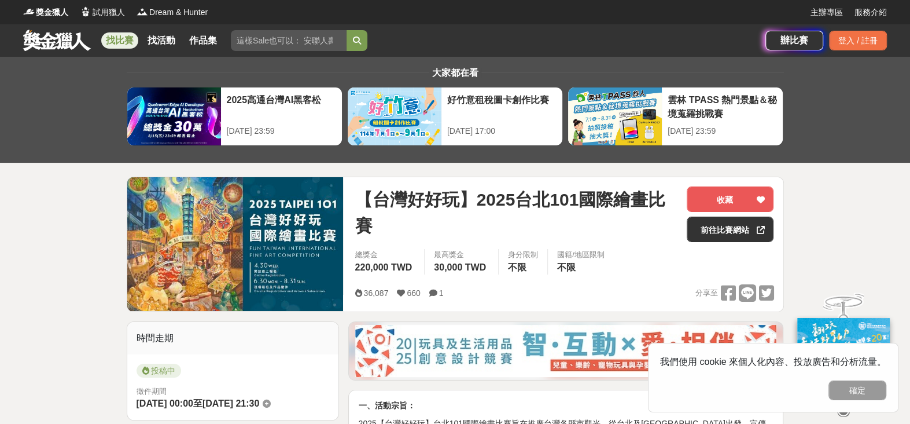
click at [112, 43] on link "找比賽" at bounding box center [119, 40] width 37 height 16
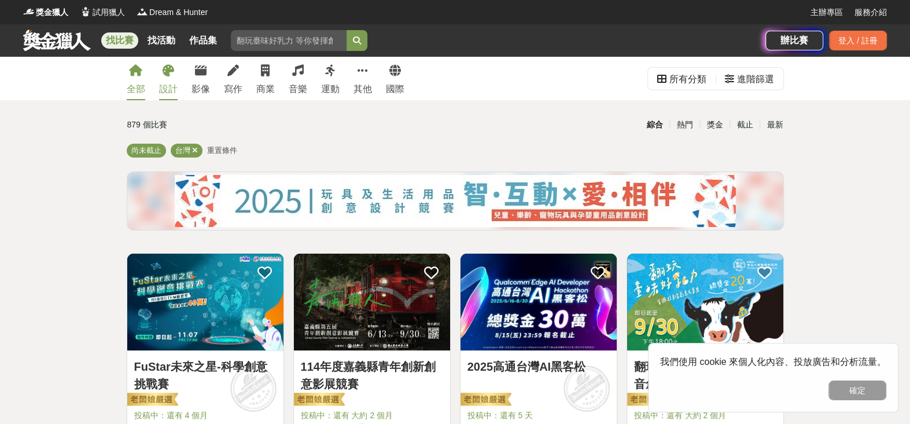
click at [168, 82] on div "設計" at bounding box center [168, 89] width 19 height 14
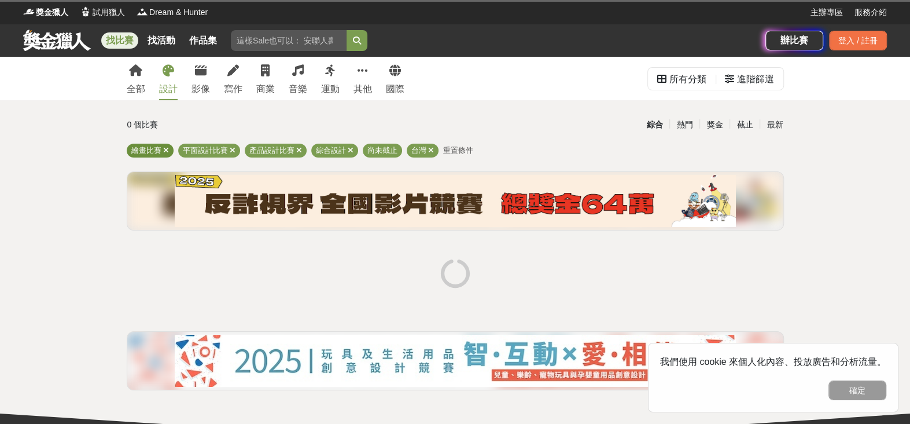
click at [146, 146] on span "繪畫比賽" at bounding box center [146, 150] width 30 height 9
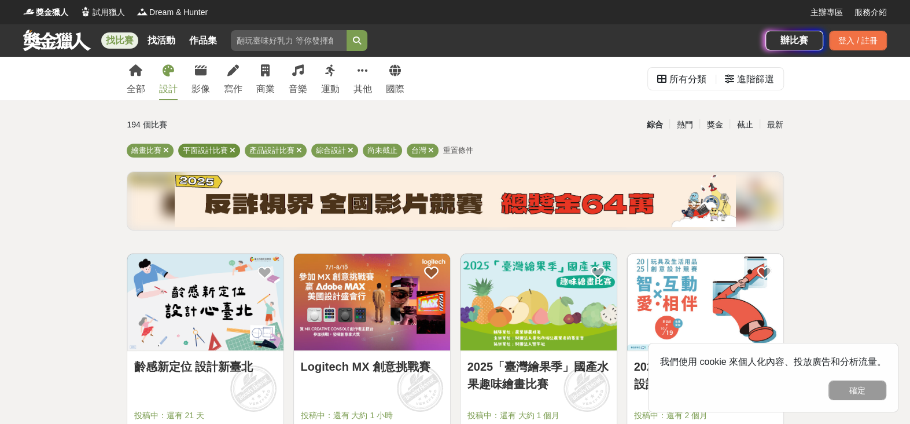
click at [232, 146] on icon at bounding box center [233, 150] width 6 height 8
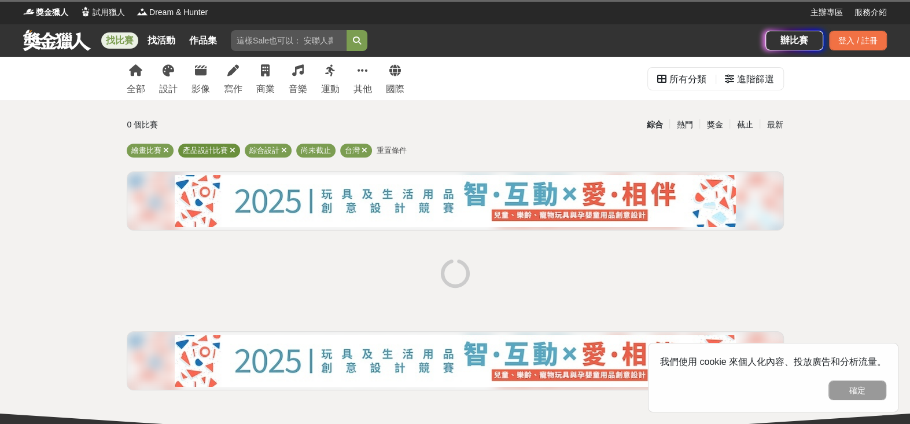
click at [232, 146] on icon at bounding box center [233, 150] width 6 height 8
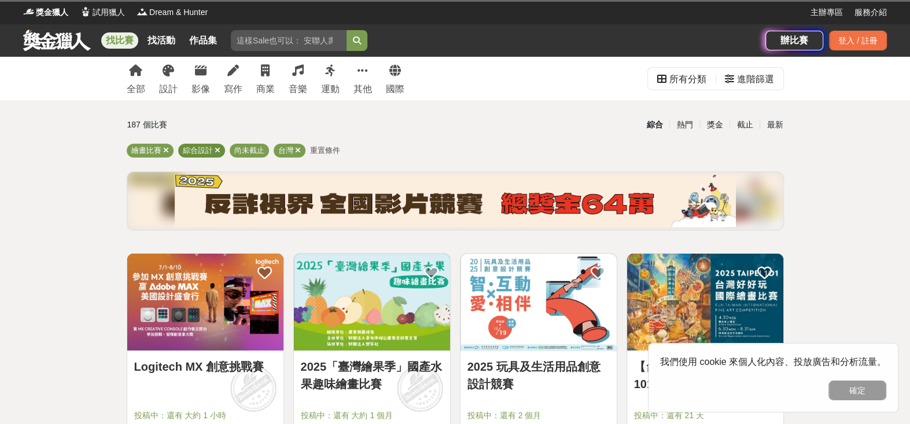
click at [216, 148] on icon at bounding box center [218, 150] width 6 height 8
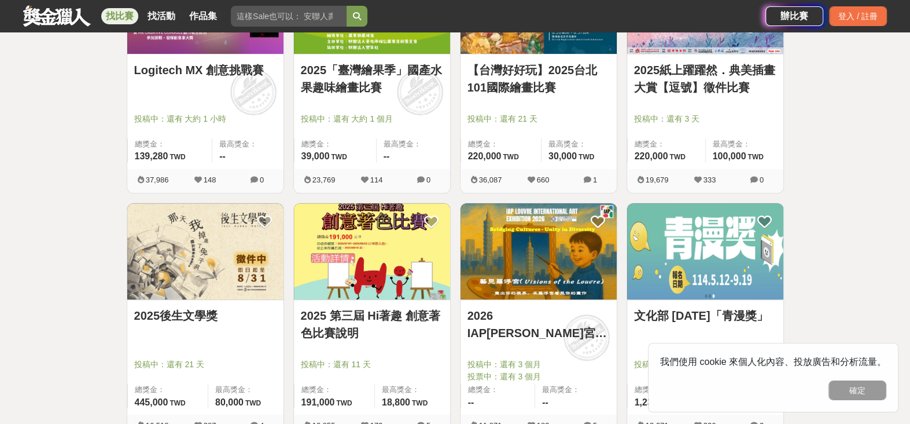
scroll to position [385, 0]
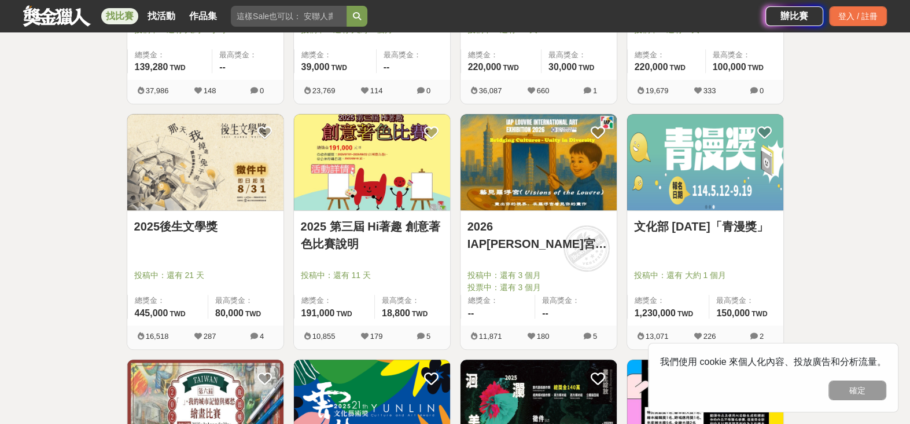
click at [544, 168] on img at bounding box center [539, 162] width 156 height 97
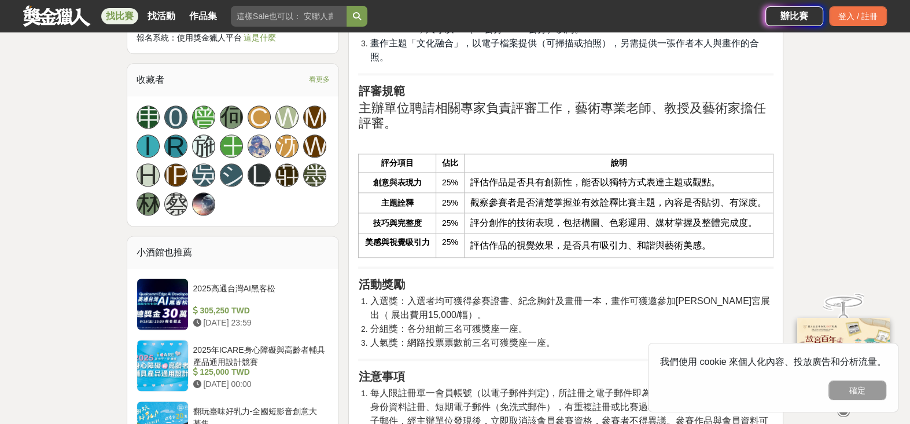
scroll to position [1157, 0]
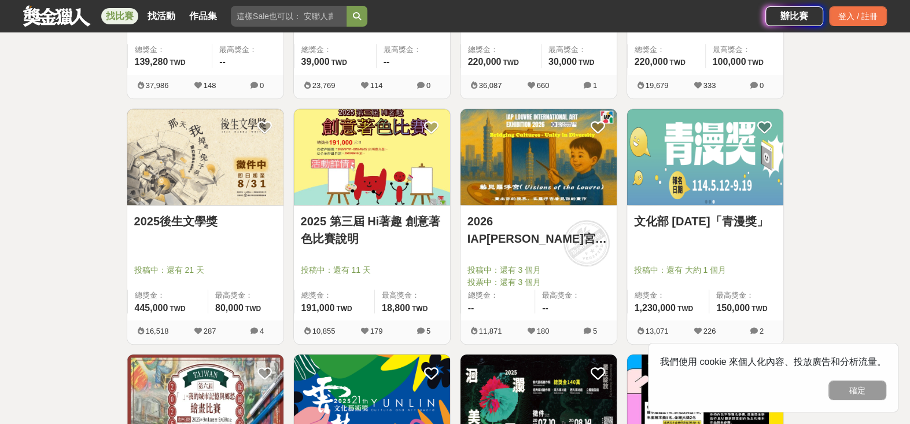
scroll to position [385, 0]
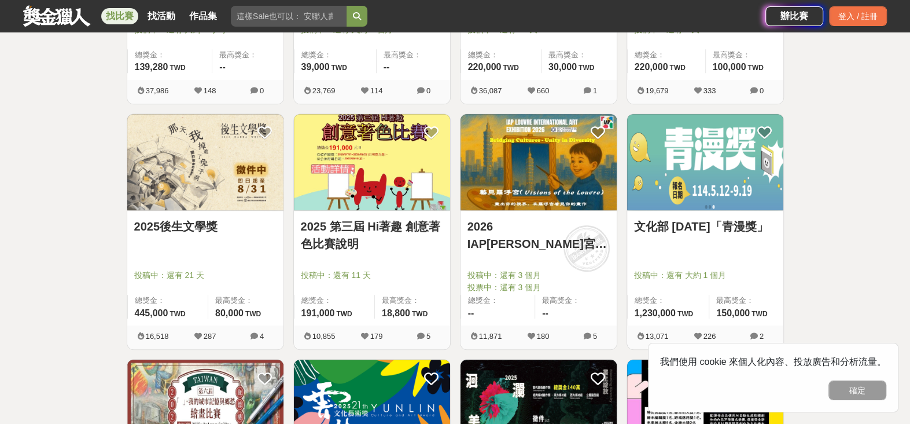
click at [719, 170] on img at bounding box center [705, 162] width 156 height 97
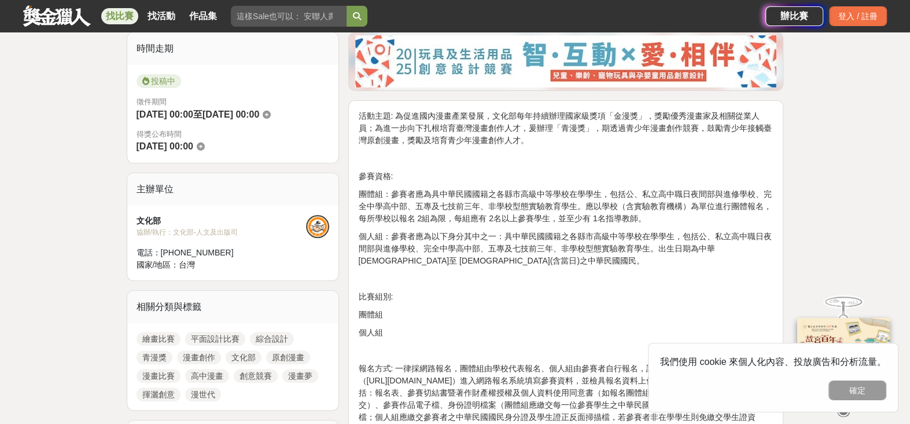
scroll to position [482, 0]
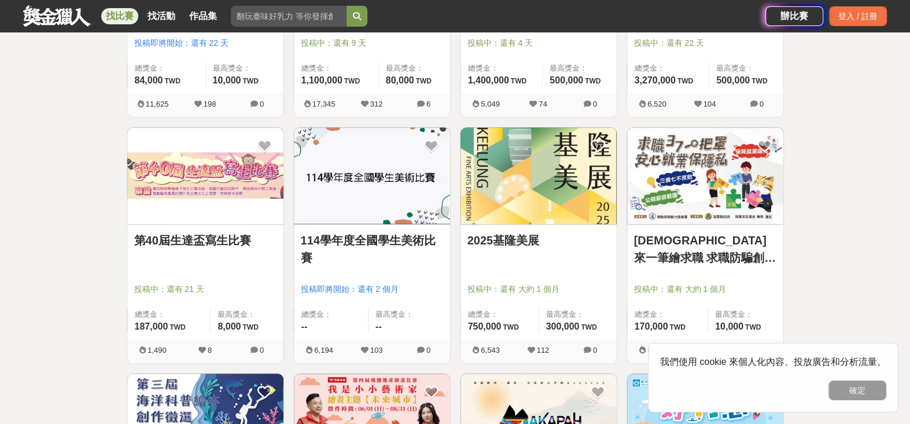
scroll to position [868, 0]
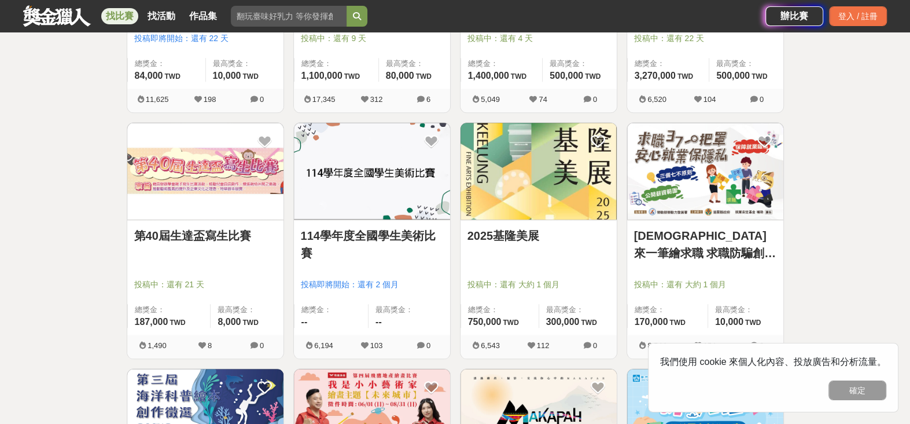
click at [398, 201] on img at bounding box center [372, 171] width 156 height 97
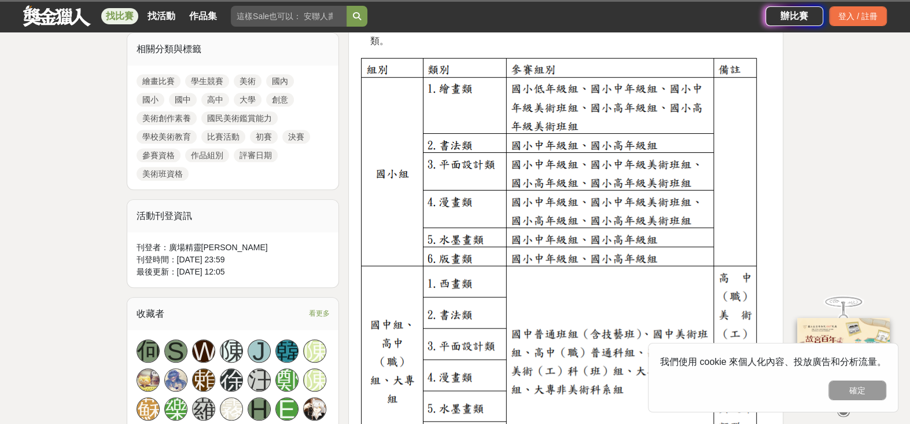
scroll to position [578, 0]
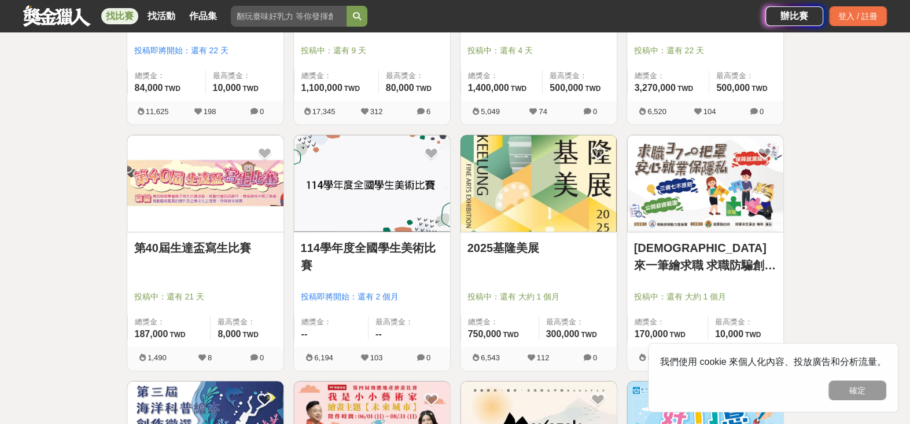
scroll to position [868, 0]
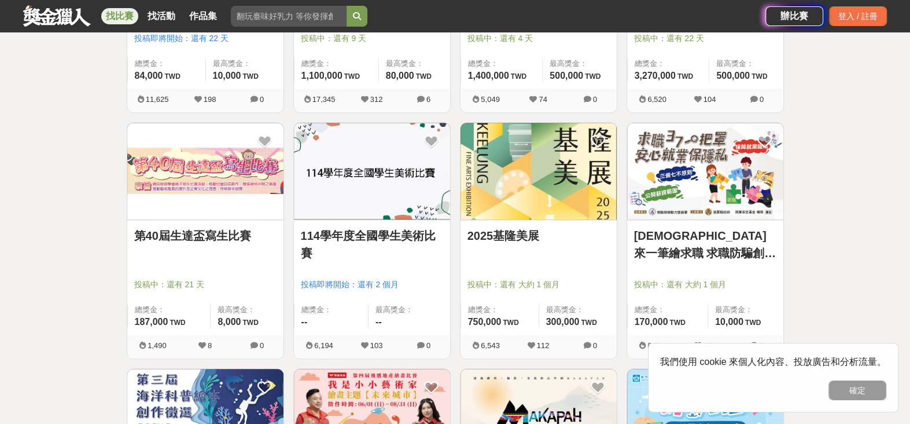
click at [732, 186] on img at bounding box center [705, 171] width 156 height 97
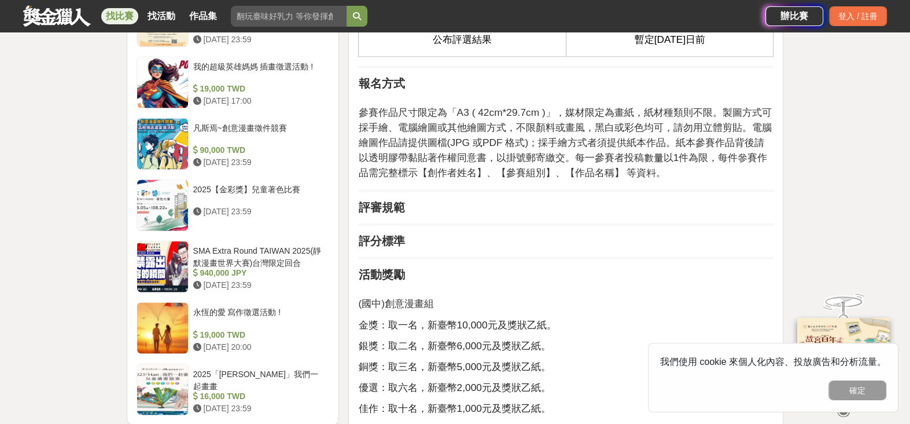
scroll to position [1543, 0]
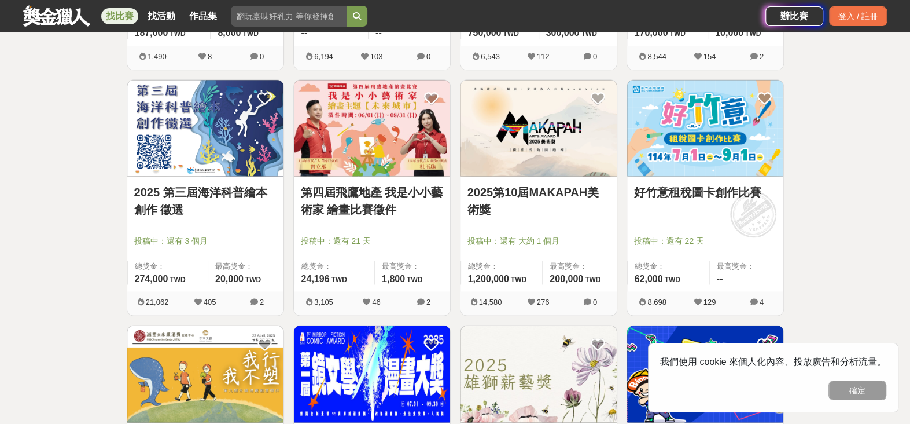
scroll to position [1350, 0]
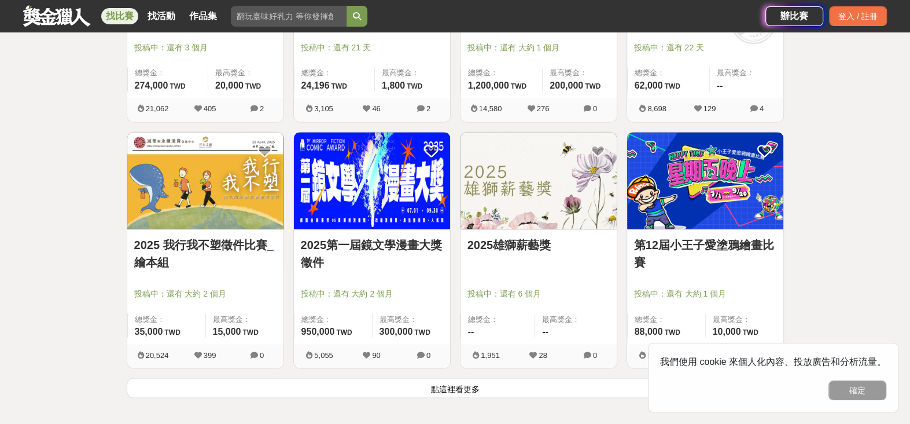
click at [523, 194] on img at bounding box center [539, 180] width 156 height 97
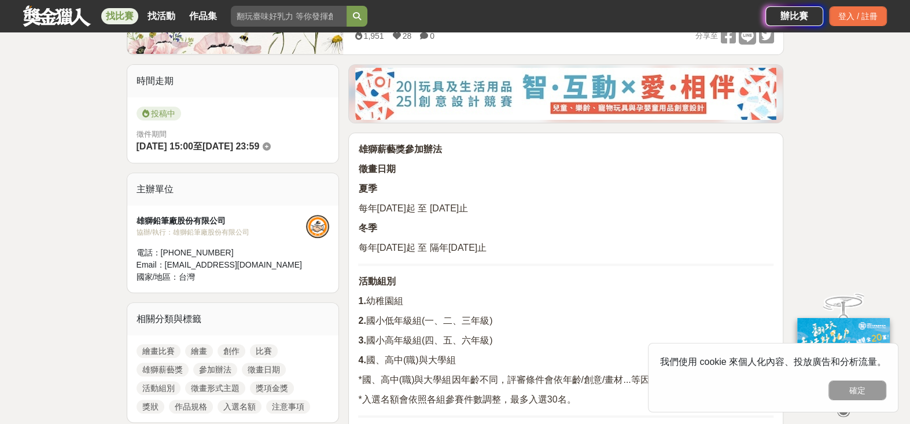
scroll to position [193, 0]
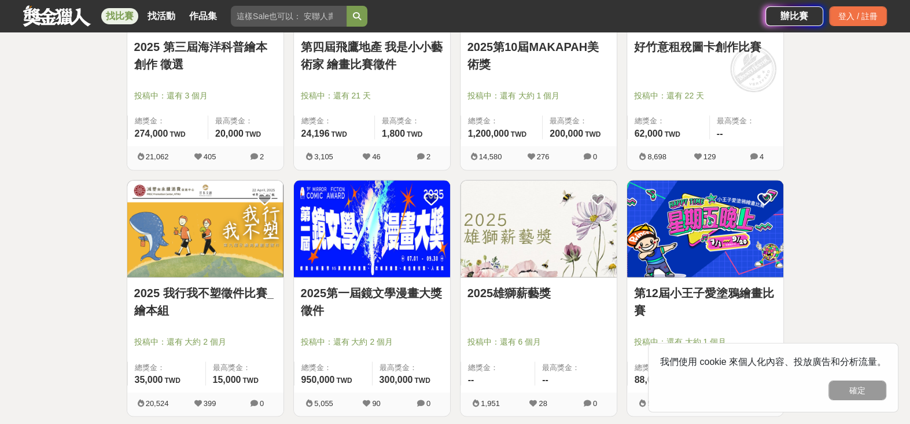
scroll to position [1350, 0]
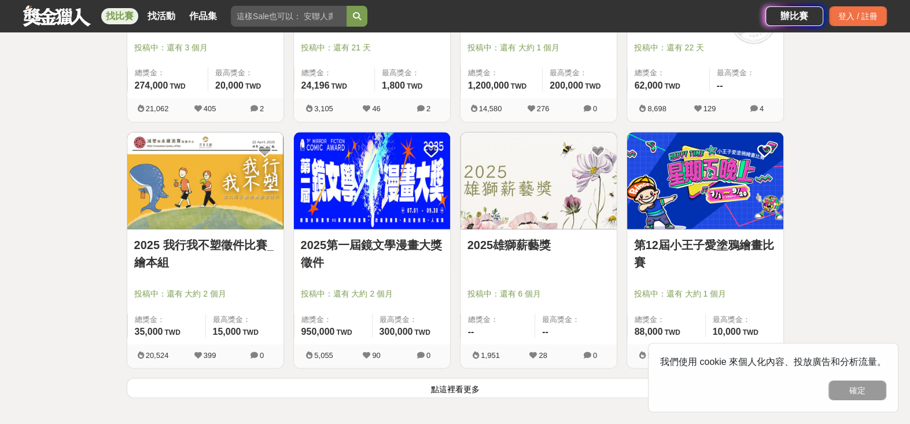
click at [231, 193] on img at bounding box center [205, 180] width 156 height 97
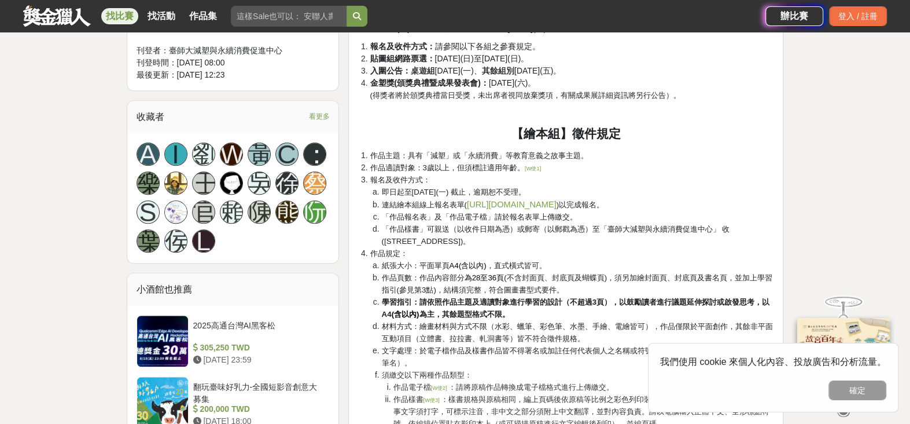
scroll to position [868, 0]
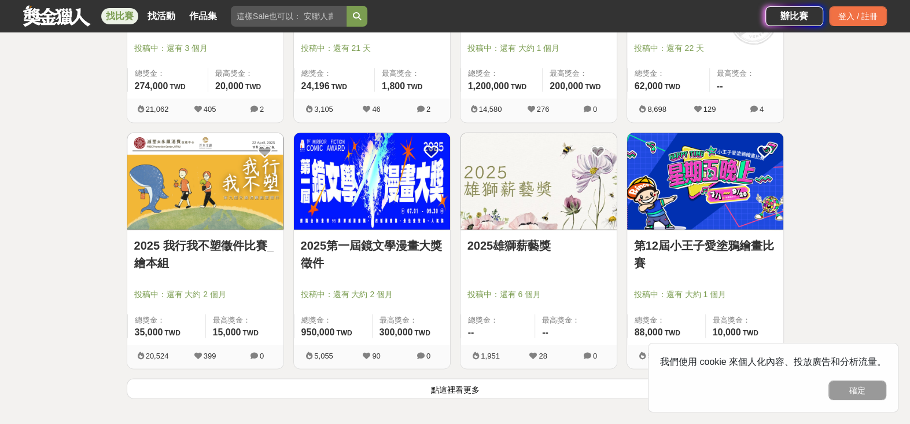
scroll to position [1350, 0]
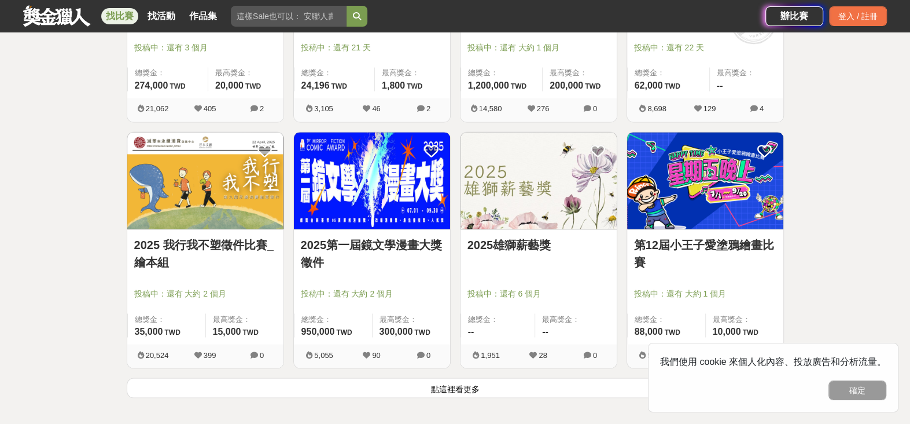
click at [385, 195] on img at bounding box center [372, 180] width 156 height 97
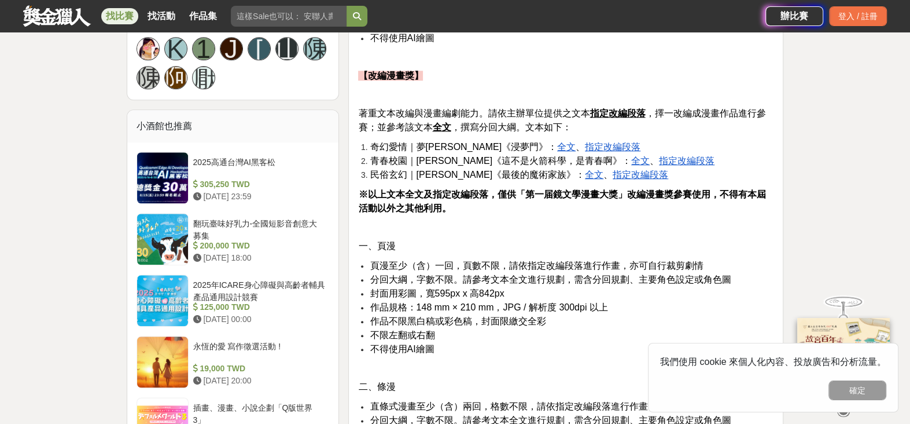
scroll to position [1061, 0]
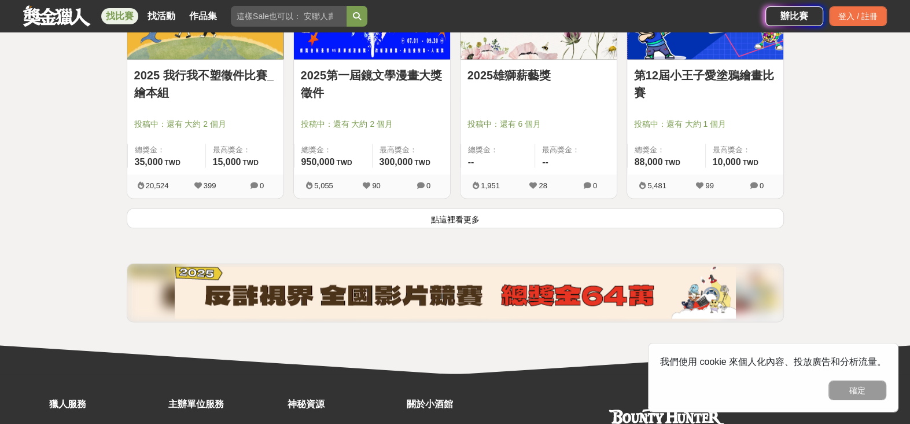
scroll to position [1543, 0]
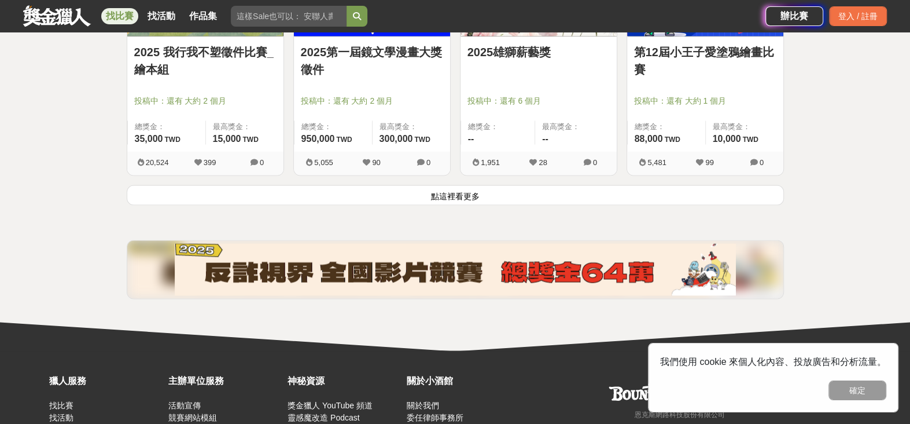
click at [460, 194] on button "點這裡看更多" at bounding box center [455, 195] width 657 height 20
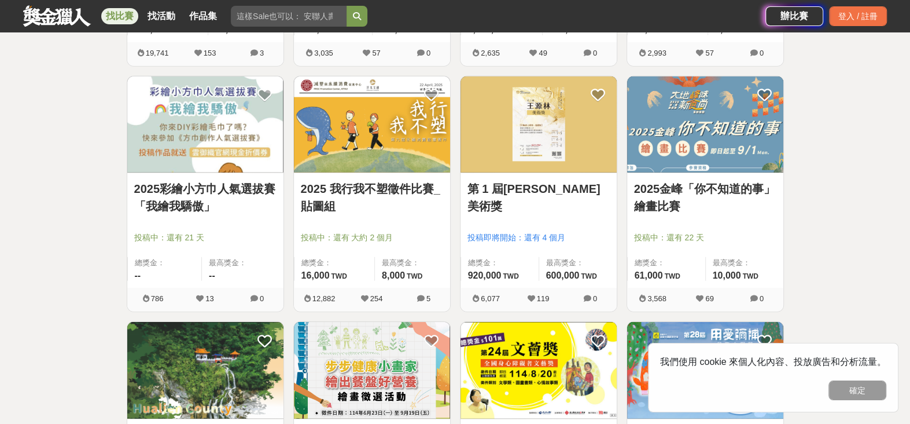
scroll to position [2411, 0]
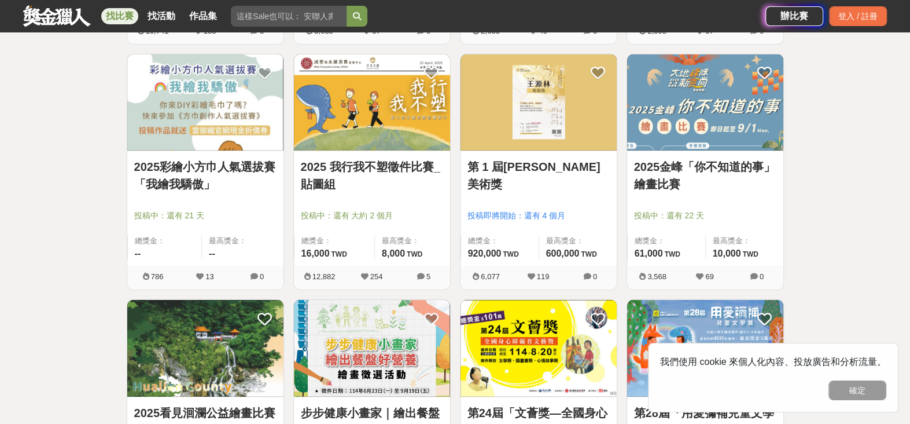
click at [350, 122] on img at bounding box center [372, 102] width 156 height 97
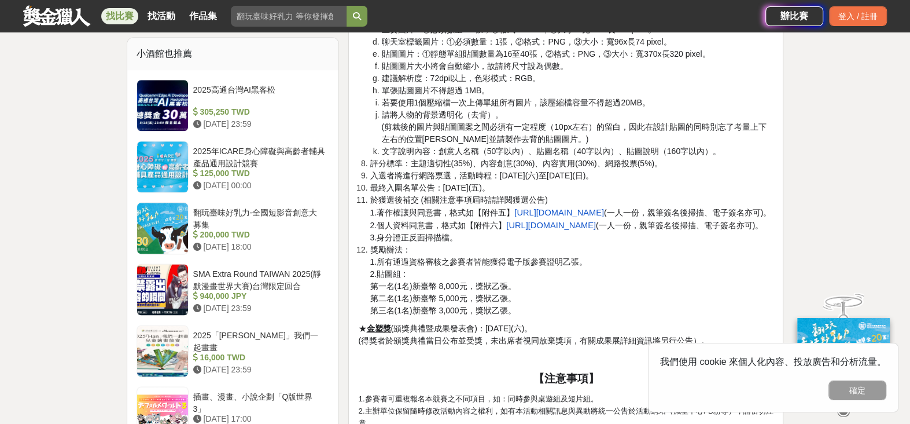
scroll to position [868, 0]
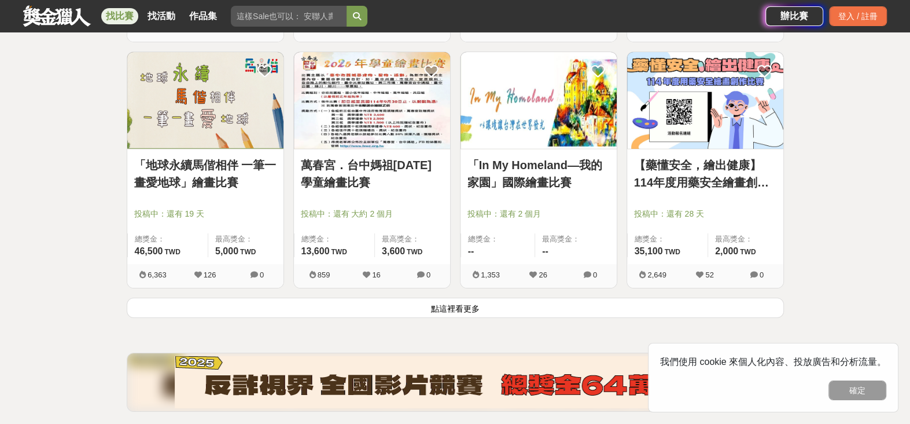
scroll to position [2990, 0]
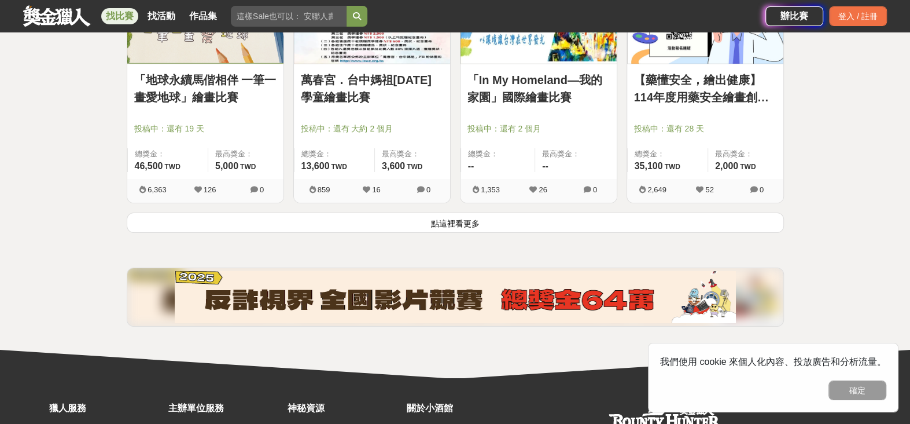
click at [494, 221] on button "點這裡看更多" at bounding box center [455, 222] width 657 height 20
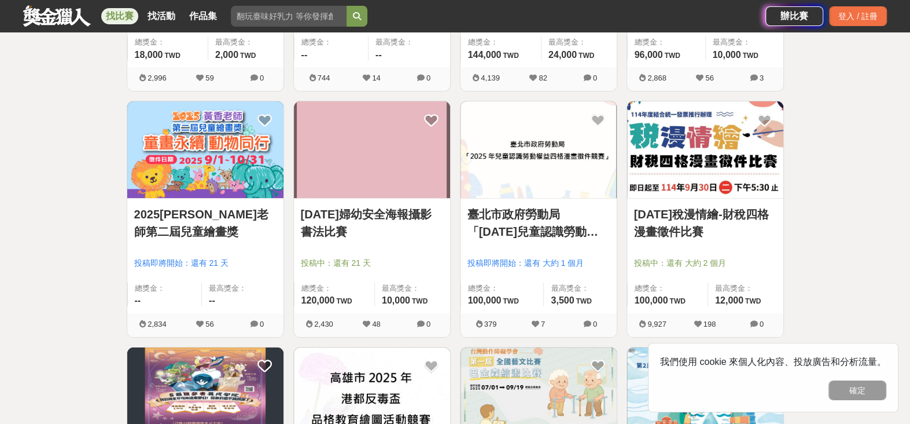
scroll to position [3279, 0]
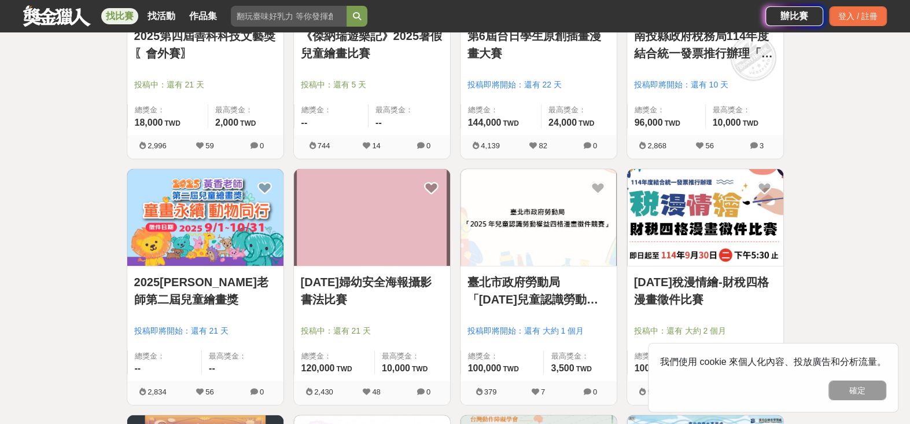
click at [678, 218] on img at bounding box center [705, 217] width 156 height 97
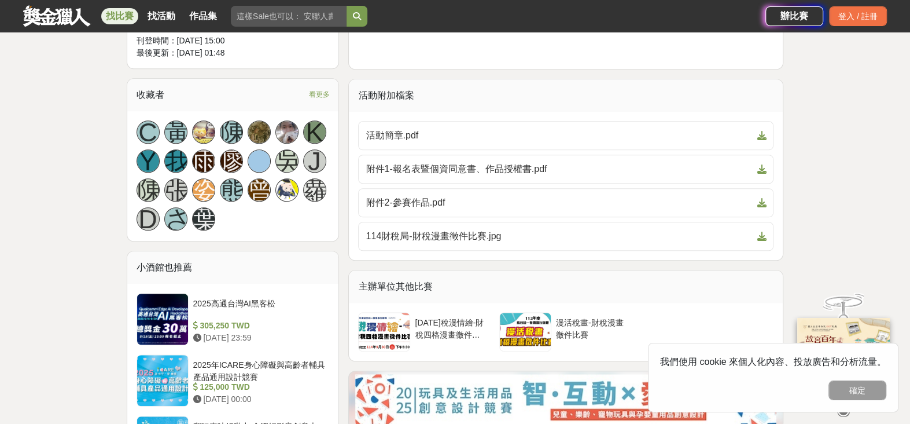
scroll to position [675, 0]
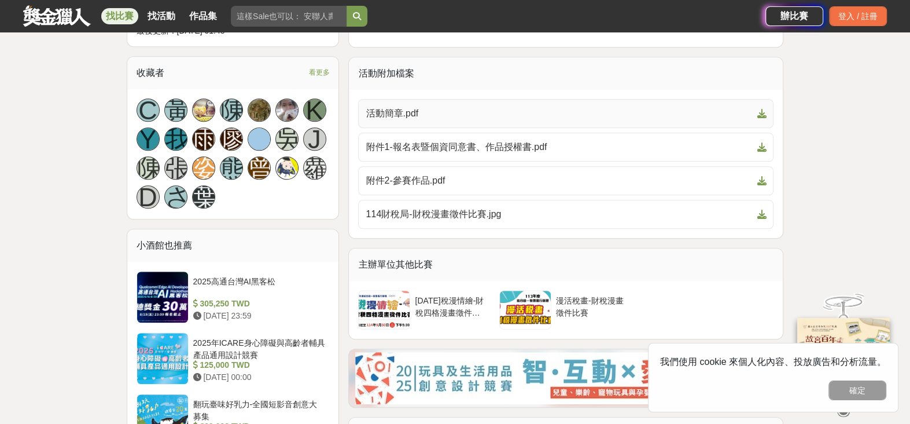
click at [394, 110] on span "活動簡章.pdf" at bounding box center [559, 113] width 387 height 14
